Goal: Communication & Community: Participate in discussion

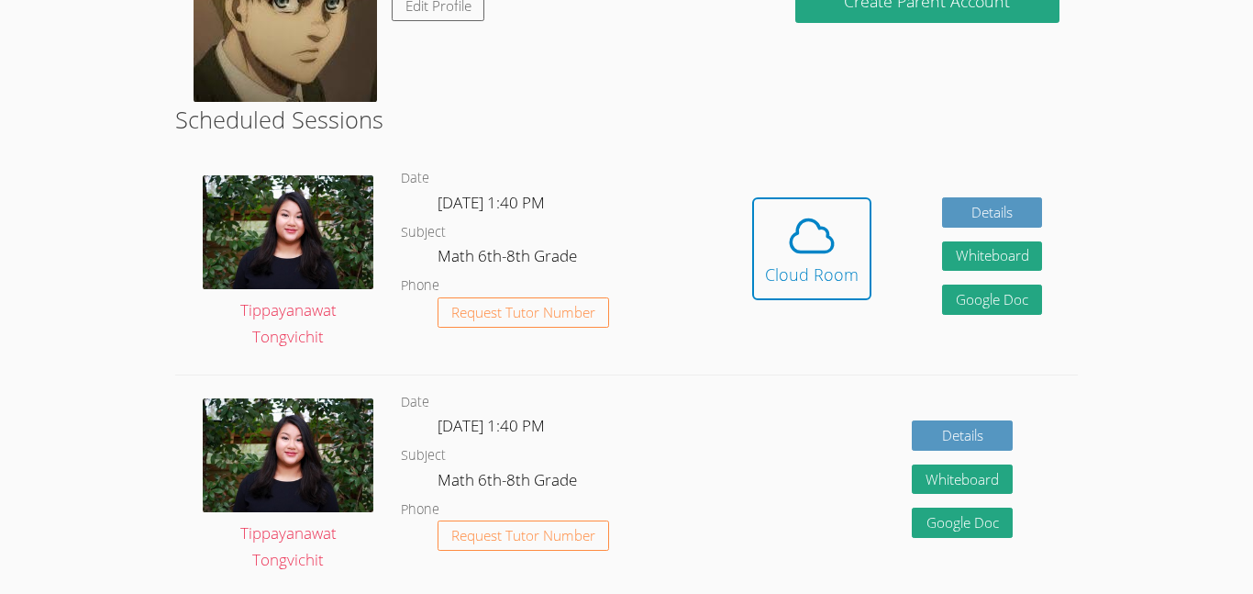
scroll to position [358, 0]
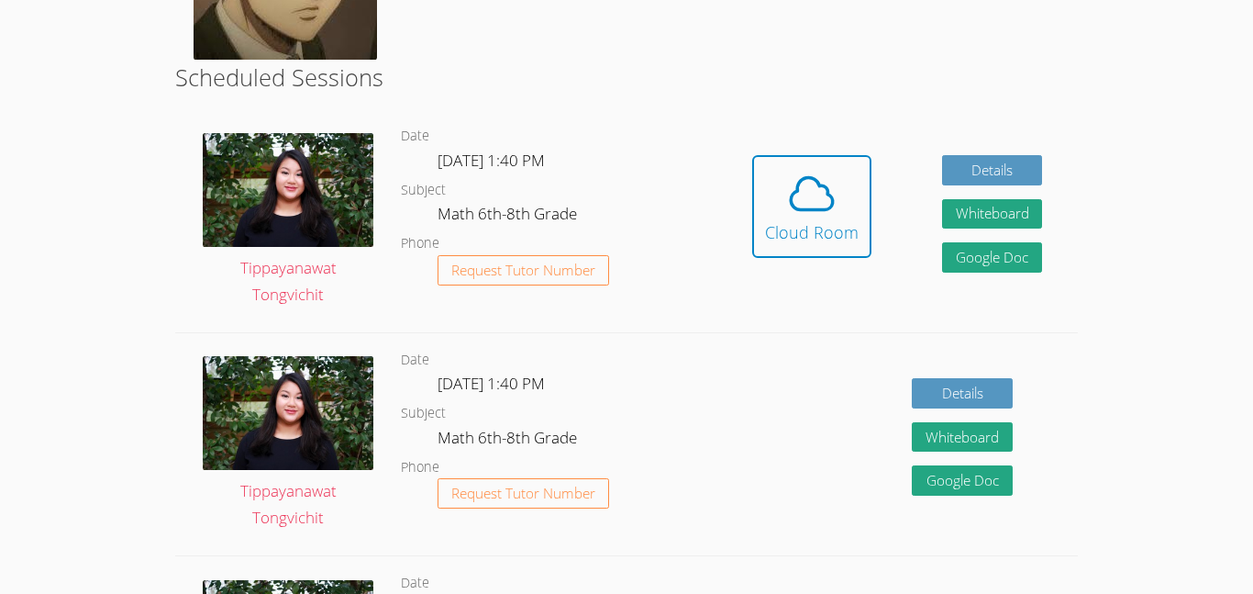
click at [817, 261] on link "Cloud Room" at bounding box center [811, 213] width 119 height 117
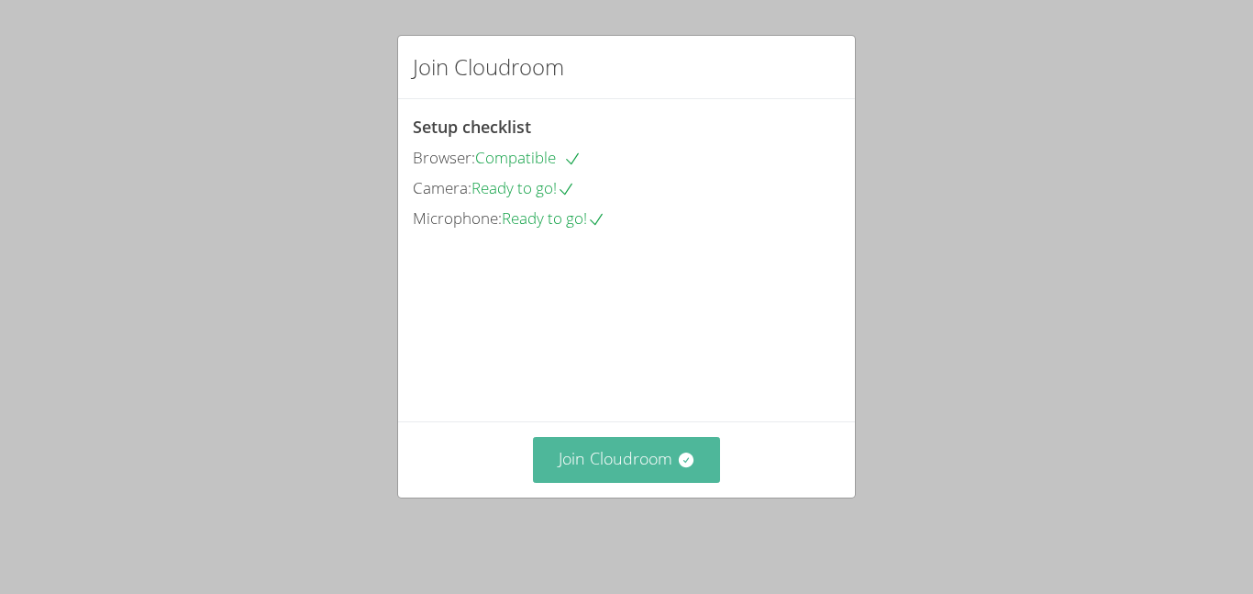
click at [665, 473] on button "Join Cloudroom" at bounding box center [627, 459] width 188 height 45
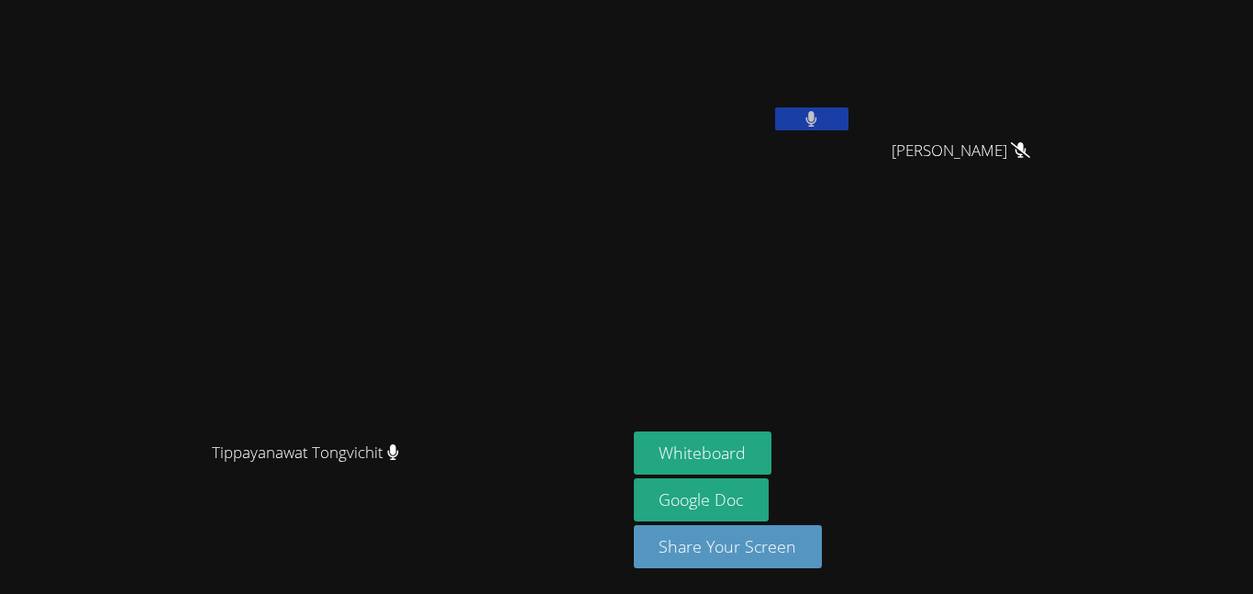
click at [849, 125] on button at bounding box center [811, 118] width 73 height 23
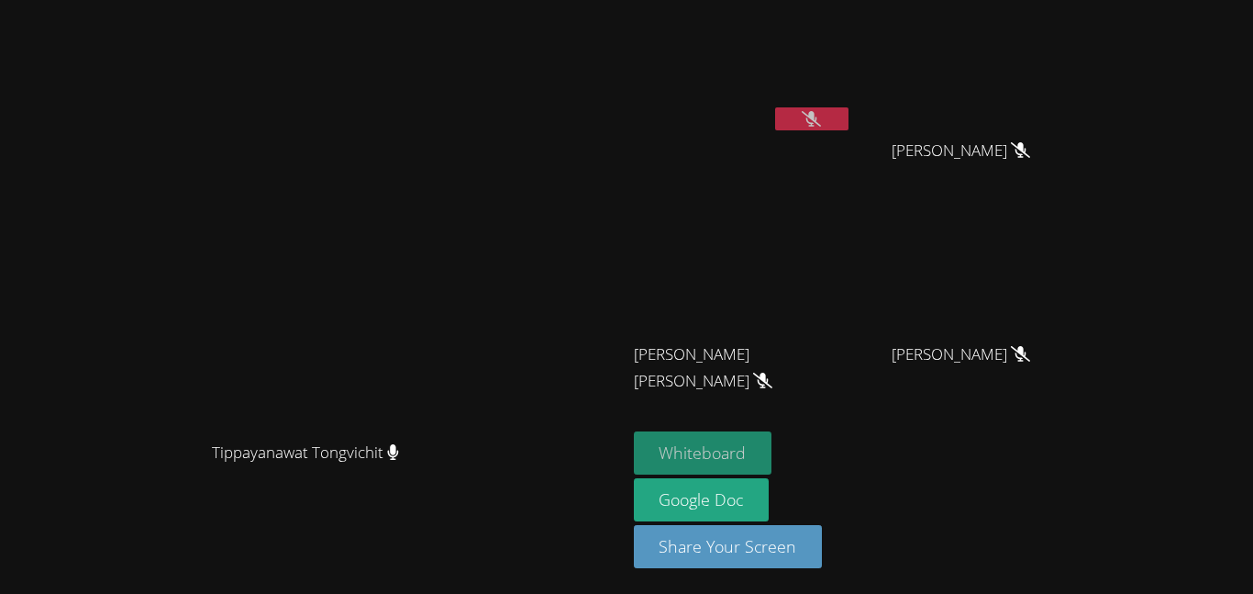
click at [773, 448] on button "Whiteboard" at bounding box center [703, 452] width 139 height 43
click at [849, 113] on button at bounding box center [811, 118] width 73 height 23
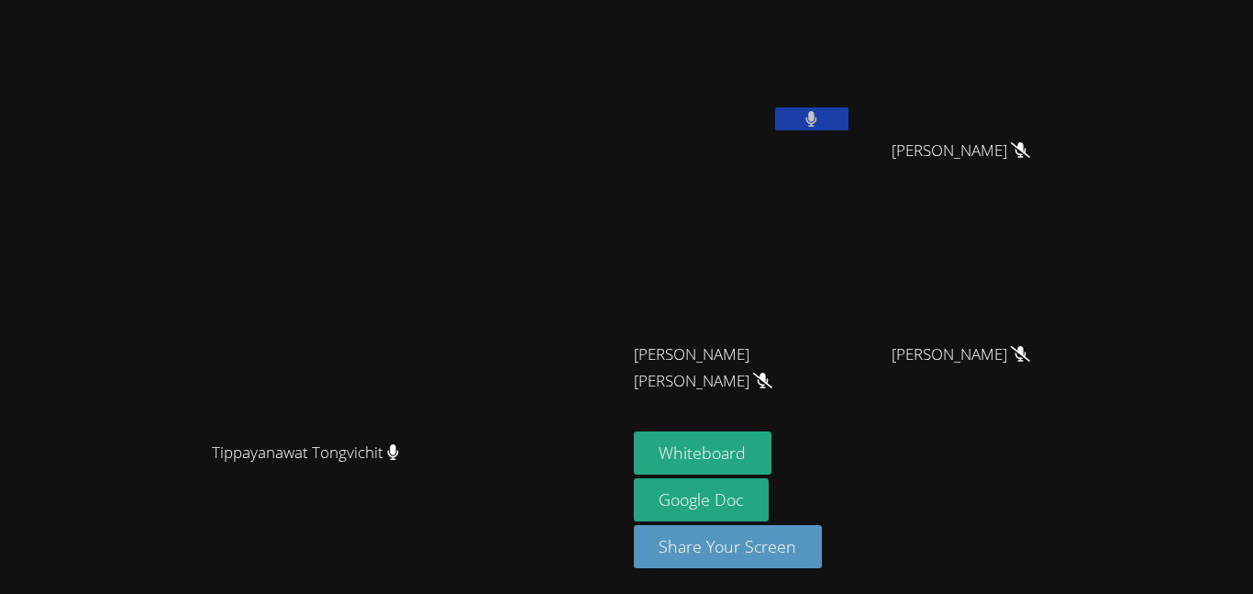
click at [849, 119] on button at bounding box center [811, 118] width 73 height 23
click at [821, 118] on icon at bounding box center [811, 119] width 19 height 16
click at [818, 117] on icon at bounding box center [812, 119] width 12 height 16
click at [821, 117] on icon at bounding box center [811, 119] width 19 height 16
click at [818, 118] on icon at bounding box center [812, 119] width 11 height 16
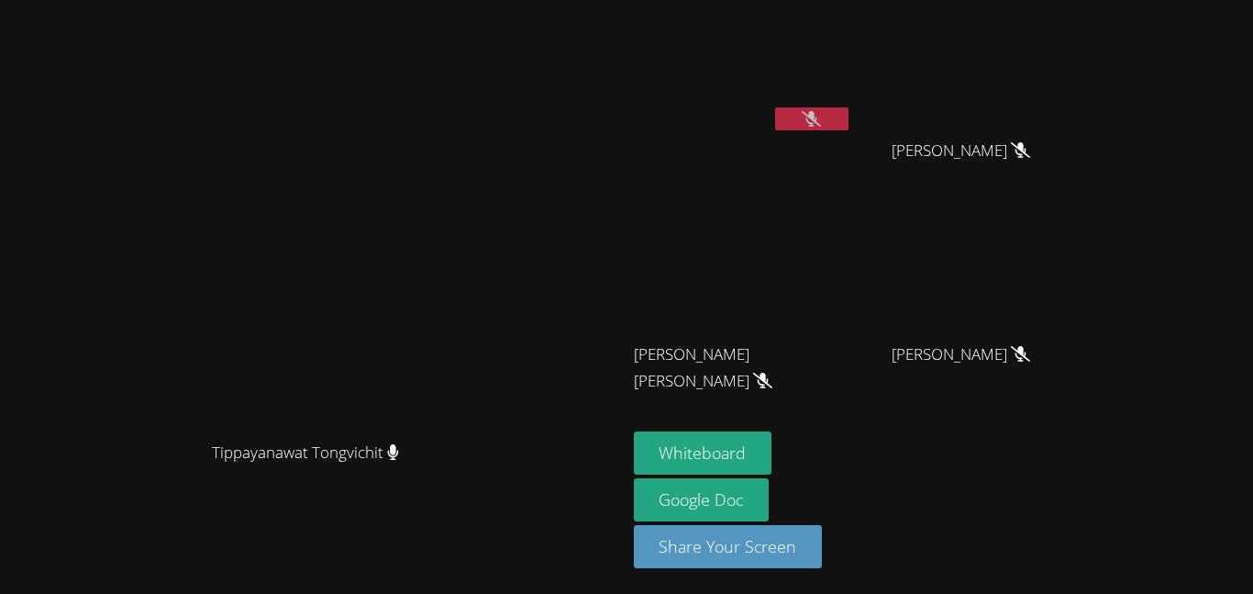
click at [821, 117] on icon at bounding box center [811, 119] width 19 height 16
click at [818, 118] on icon at bounding box center [812, 119] width 12 height 16
click at [821, 117] on icon at bounding box center [811, 119] width 19 height 16
click at [849, 124] on button at bounding box center [811, 118] width 73 height 23
